Goal: Find specific page/section: Find specific page/section

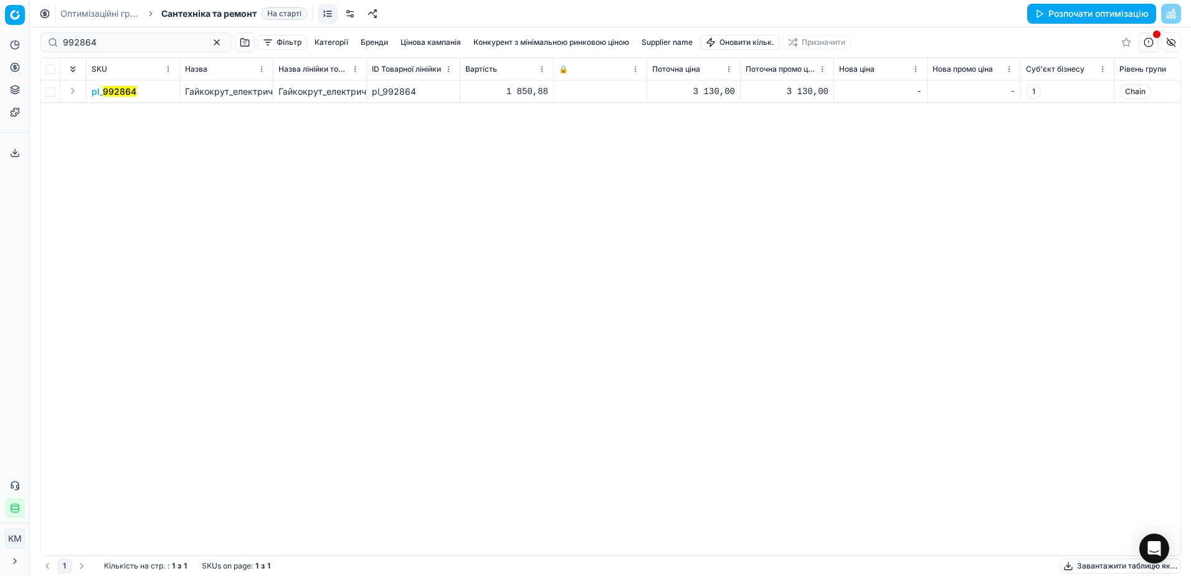
click at [97, 14] on link "Оптимізаційні групи" at bounding box center [100, 13] width 80 height 12
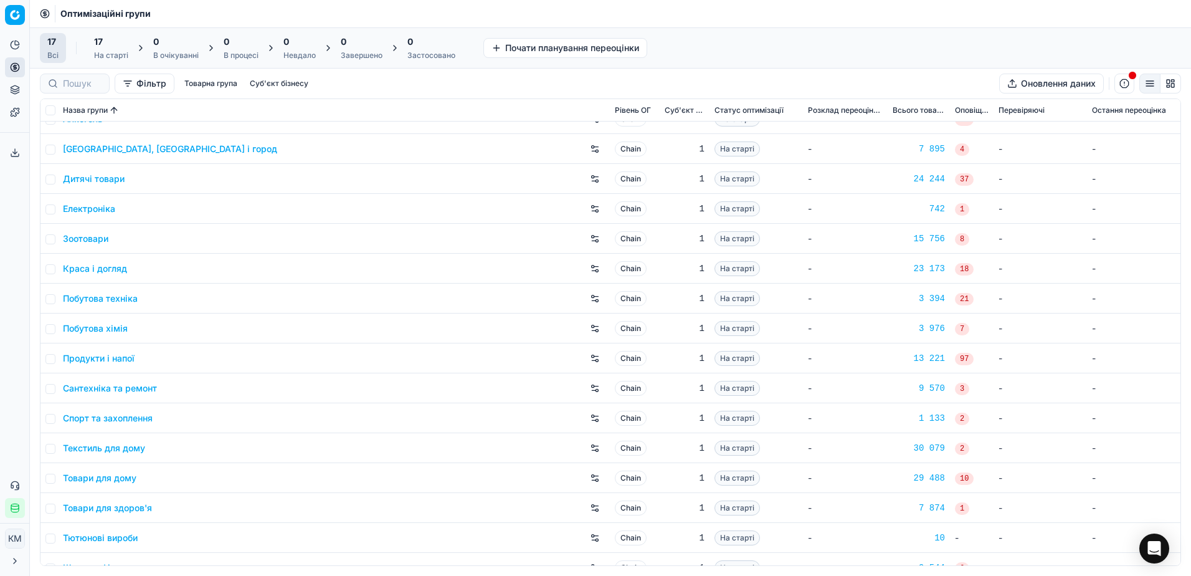
scroll to position [65, 0]
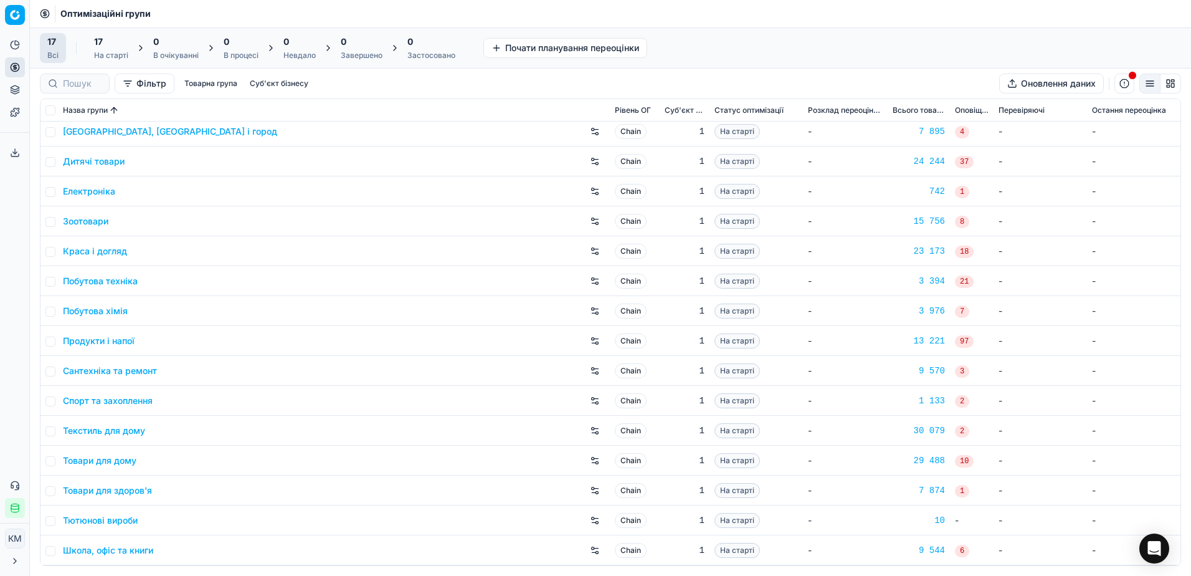
click at [122, 133] on link "[GEOGRAPHIC_DATA], [GEOGRAPHIC_DATA] і город" at bounding box center [170, 131] width 214 height 12
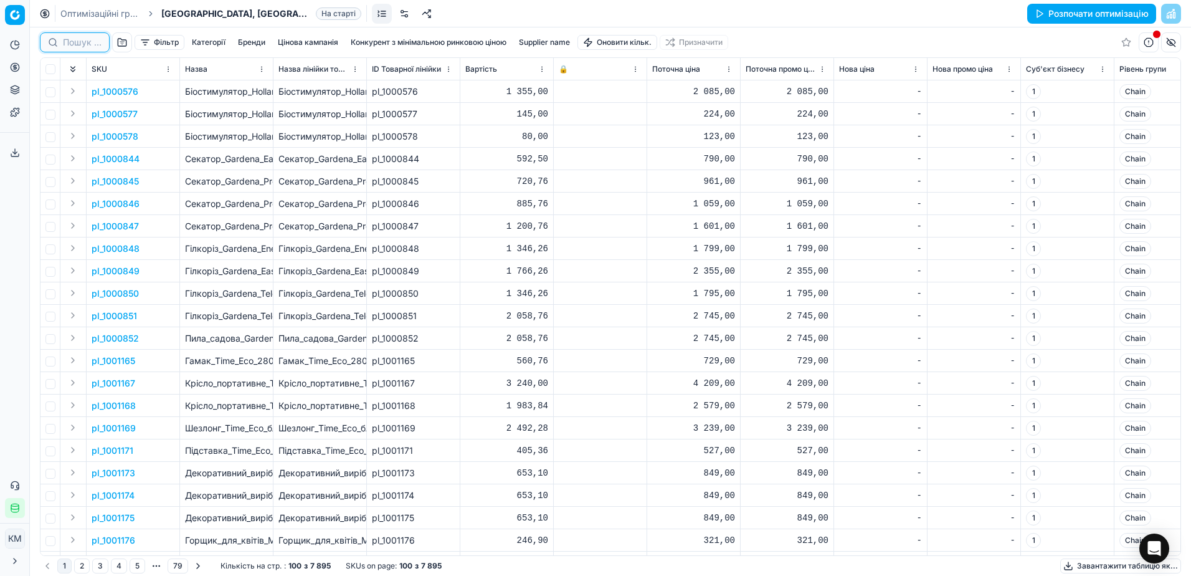
click at [77, 43] on input at bounding box center [82, 42] width 39 height 12
paste input "718055"
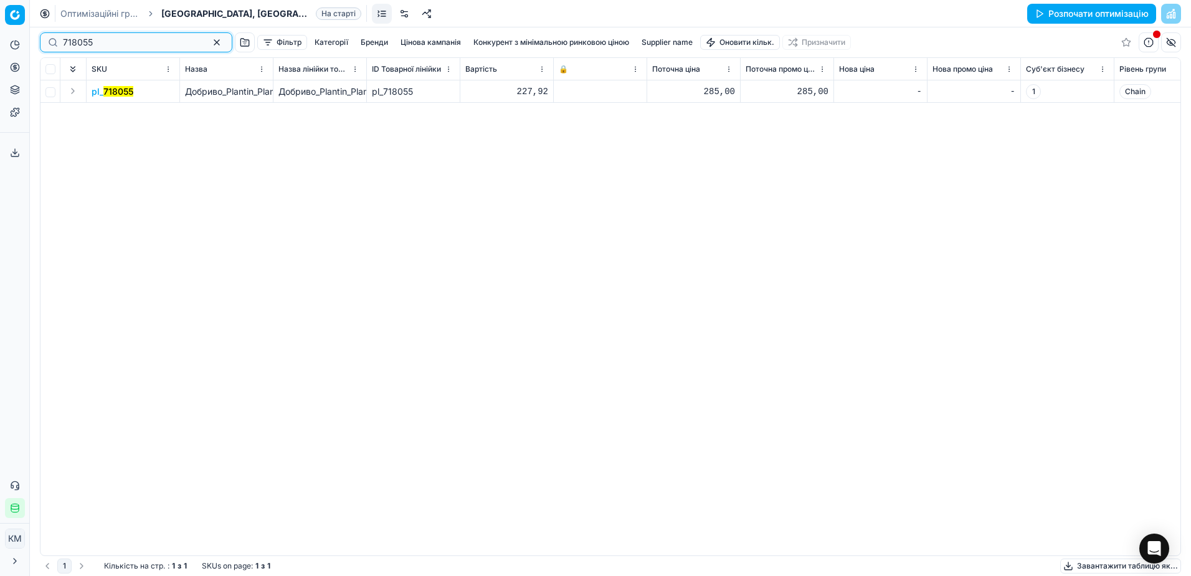
type input "718055"
click at [72, 89] on button "Expand" at bounding box center [72, 90] width 15 height 15
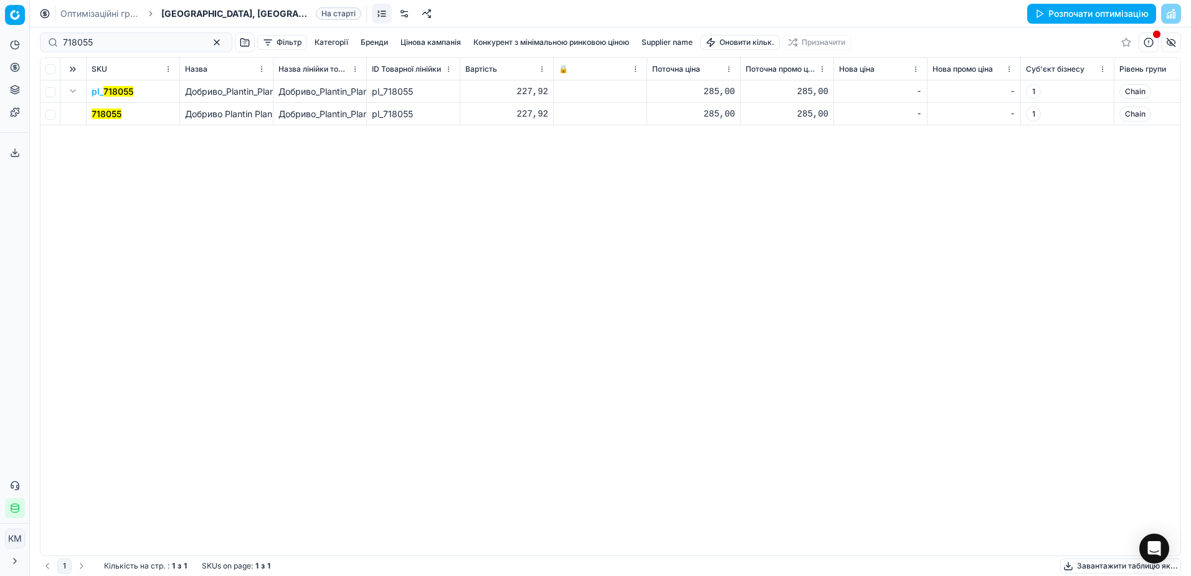
click at [103, 113] on mark "718055" at bounding box center [107, 113] width 30 height 11
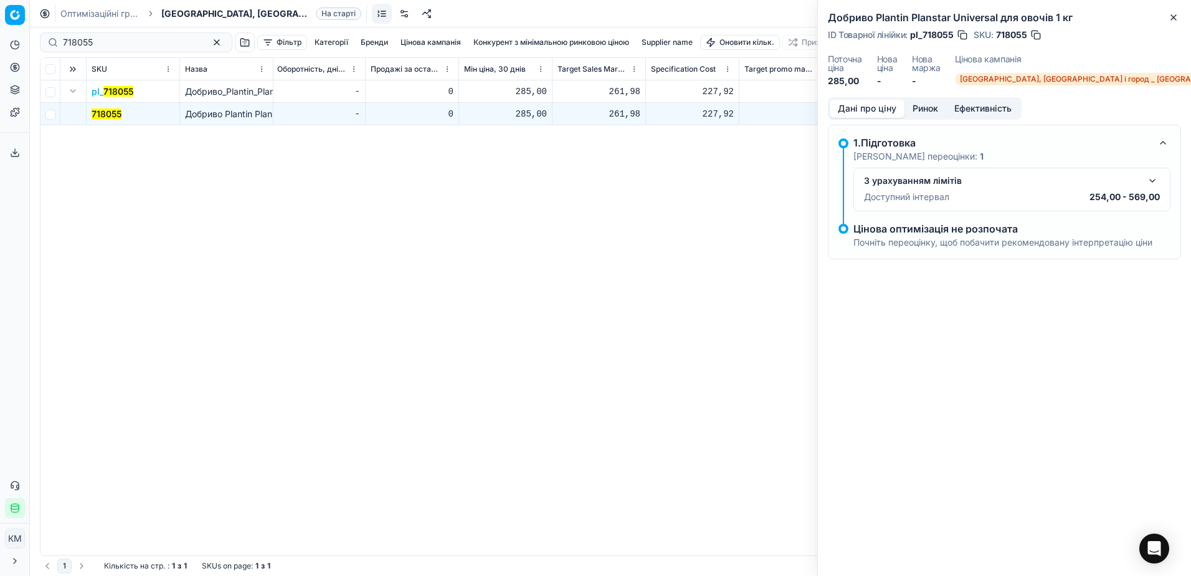
scroll to position [0, 7440]
